Goal: Check status: Check status

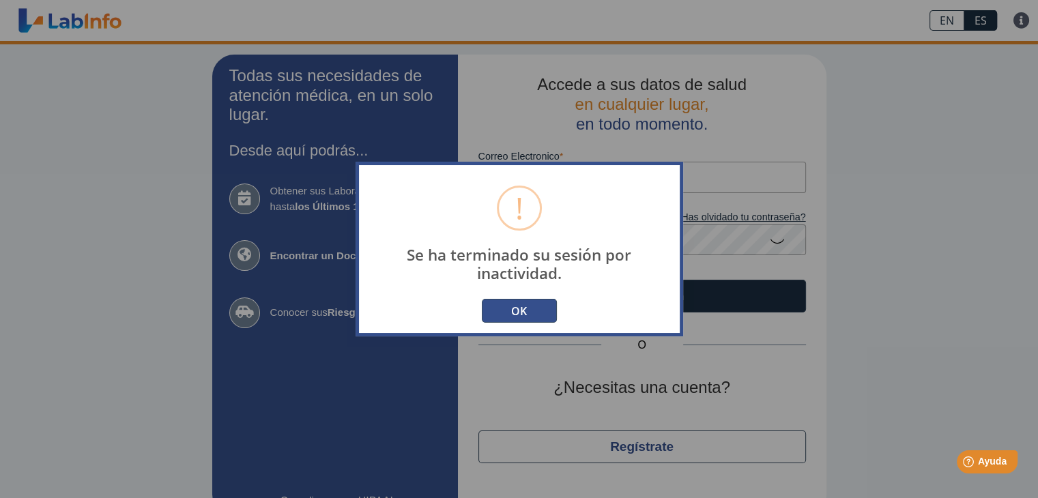
click at [535, 308] on button "OK" at bounding box center [519, 311] width 75 height 24
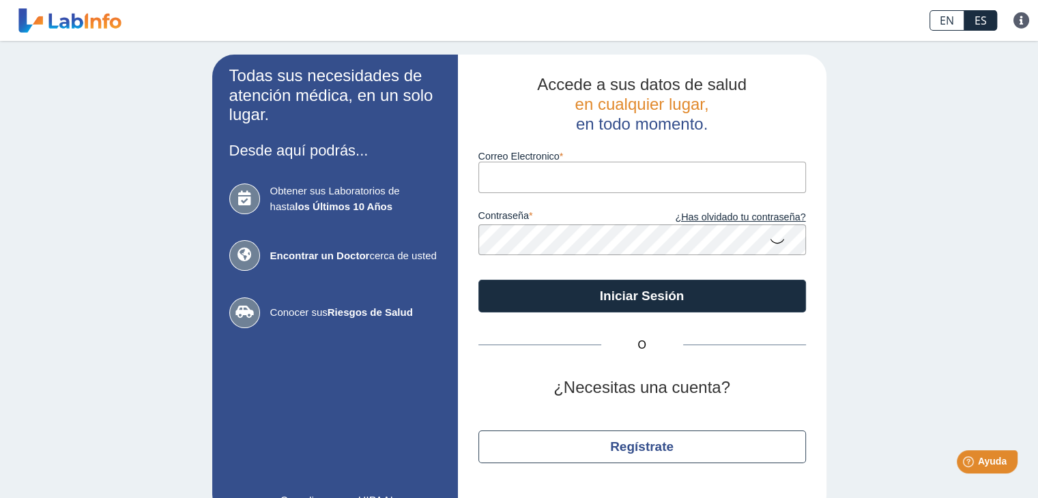
click at [562, 172] on input "Correo Electronico" at bounding box center [642, 177] width 328 height 31
type input "[EMAIL_ADDRESS][DOMAIN_NAME]"
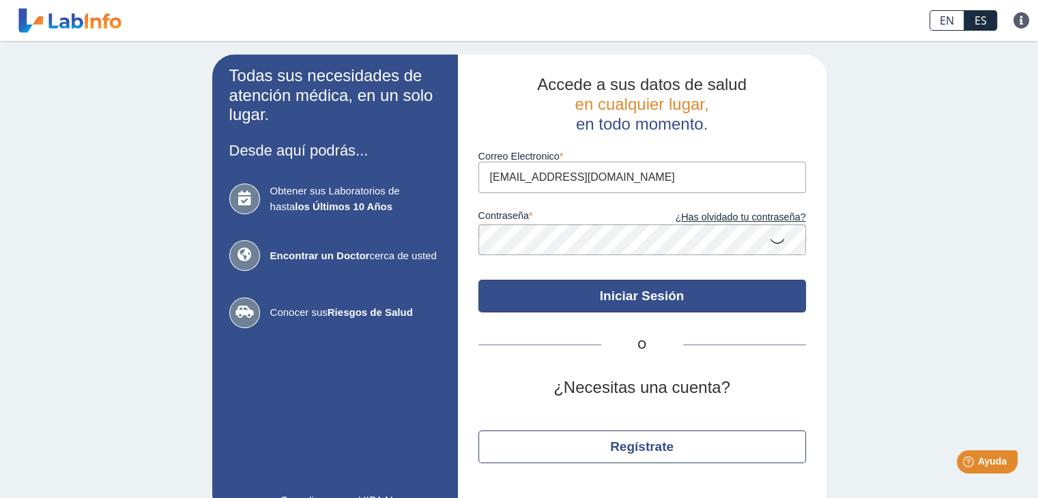
click at [663, 292] on button "Iniciar Sesión" at bounding box center [642, 296] width 328 height 33
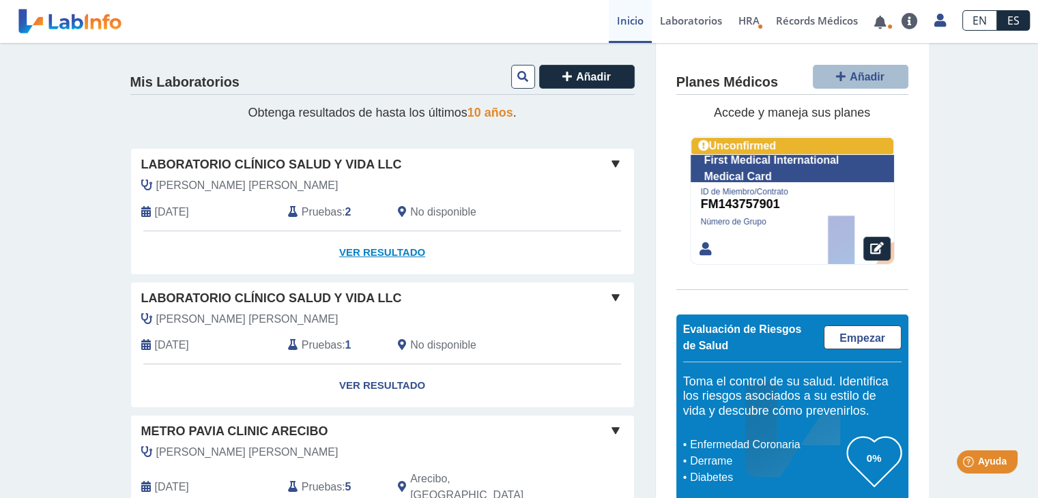
click at [401, 256] on link "Ver Resultado" at bounding box center [382, 252] width 503 height 43
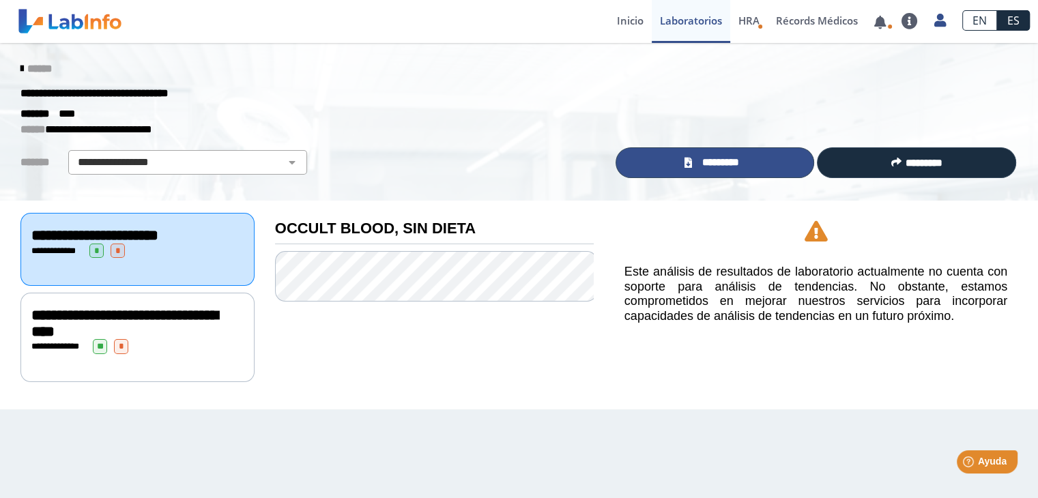
click at [697, 167] on span "*********" at bounding box center [720, 163] width 50 height 16
